Goal: Navigation & Orientation: Find specific page/section

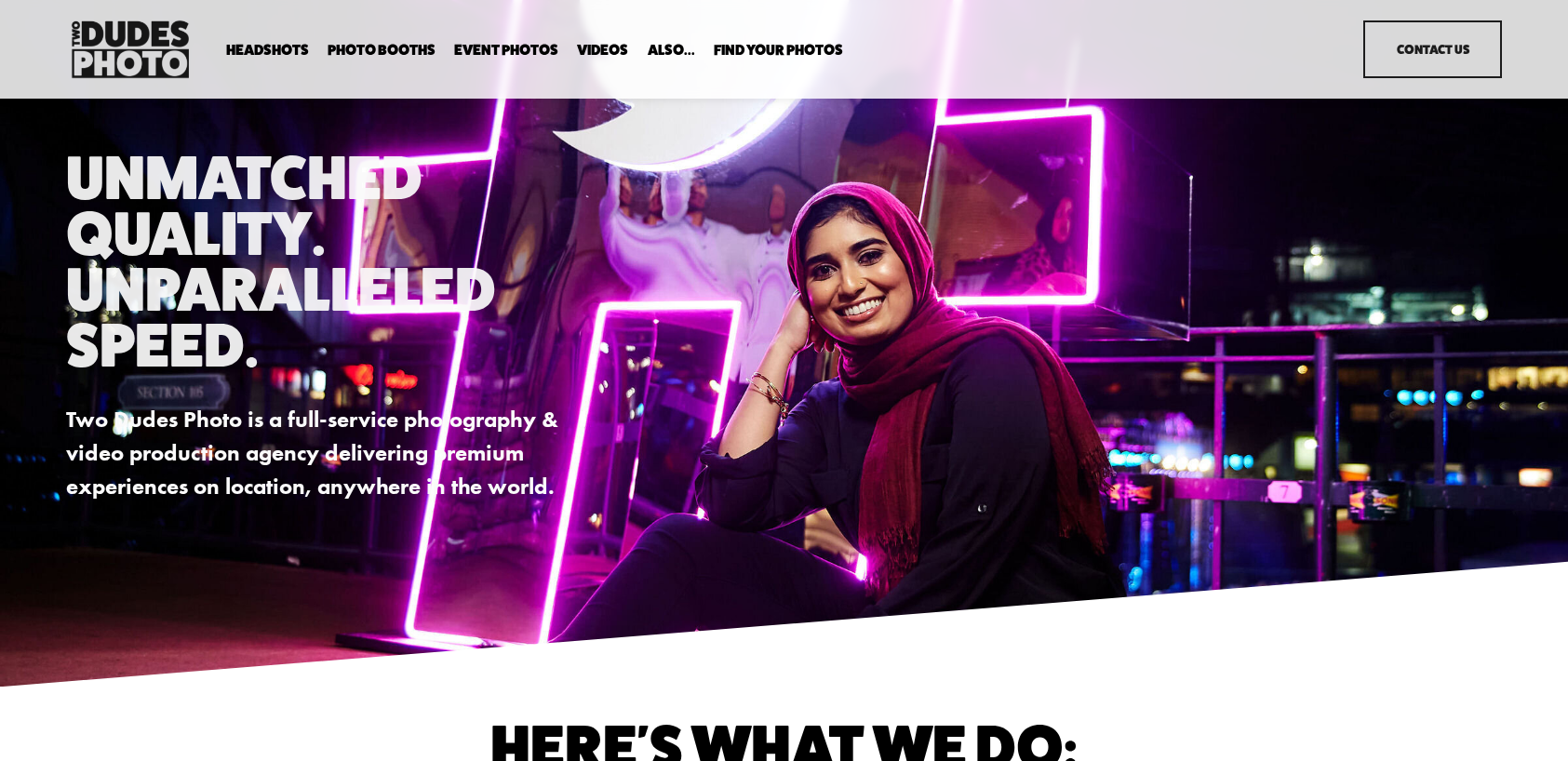
click at [0, 0] on span "Expo Headshots" at bounding box center [0, 0] width 0 height 0
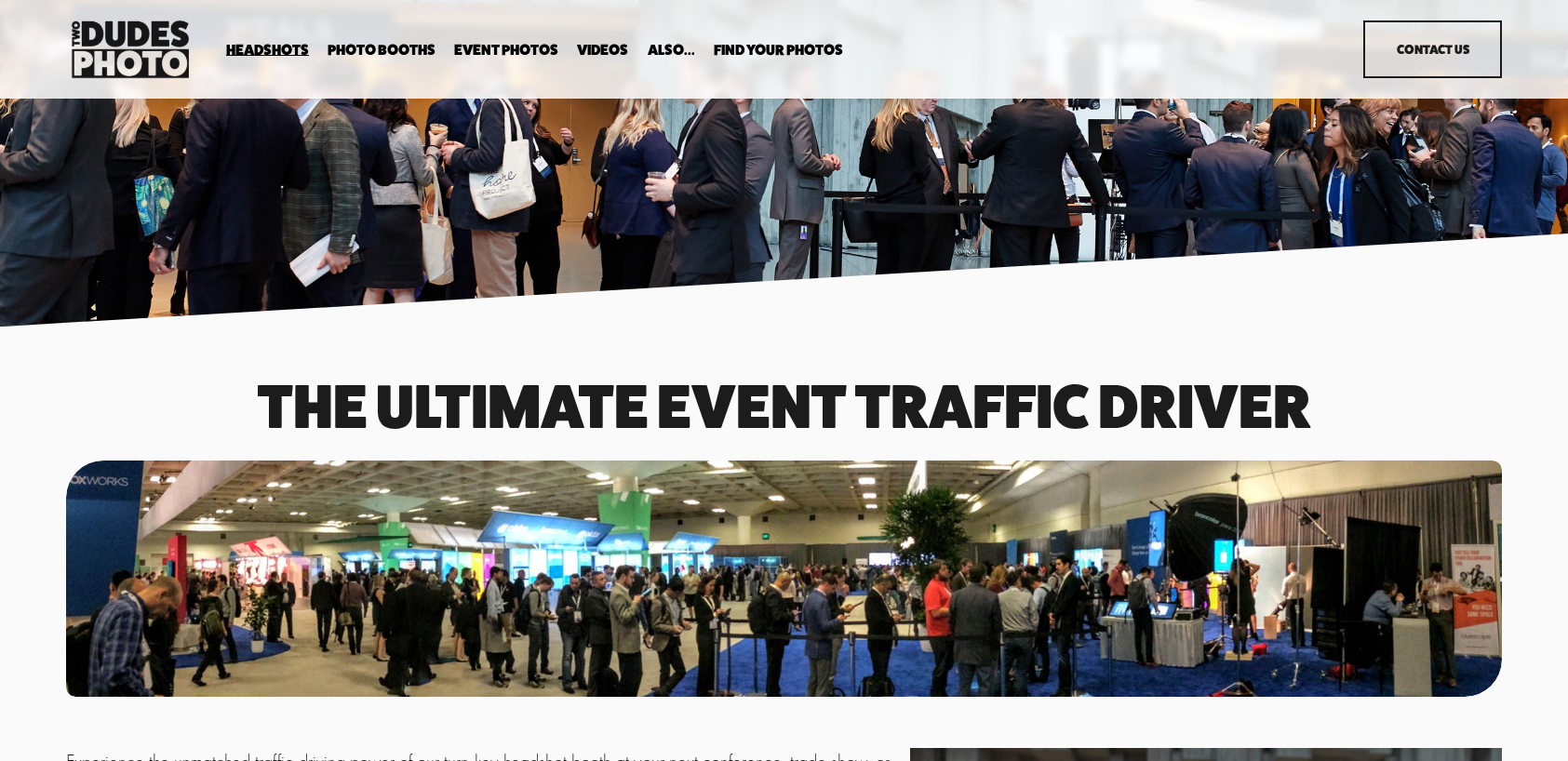
click at [0, 0] on span "Expo Headshots" at bounding box center [0, 0] width 0 height 0
